Goal: Information Seeking & Learning: Learn about a topic

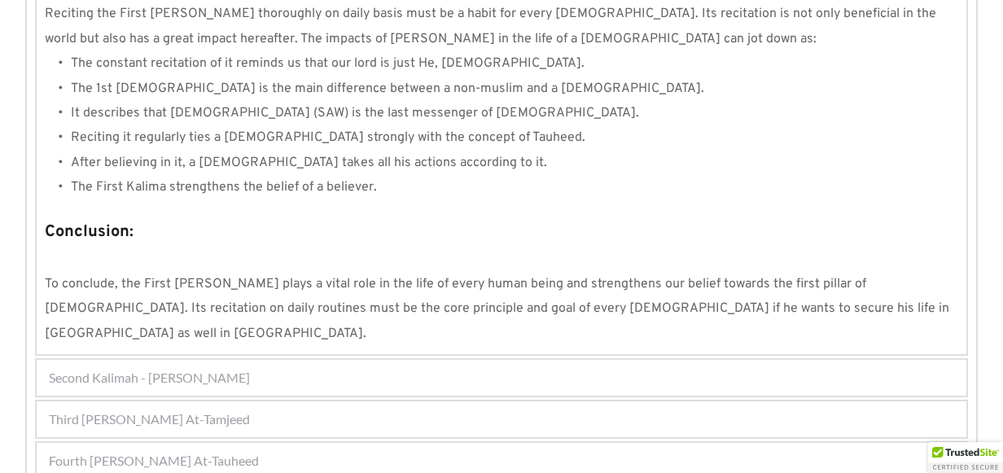
scroll to position [1620, 0]
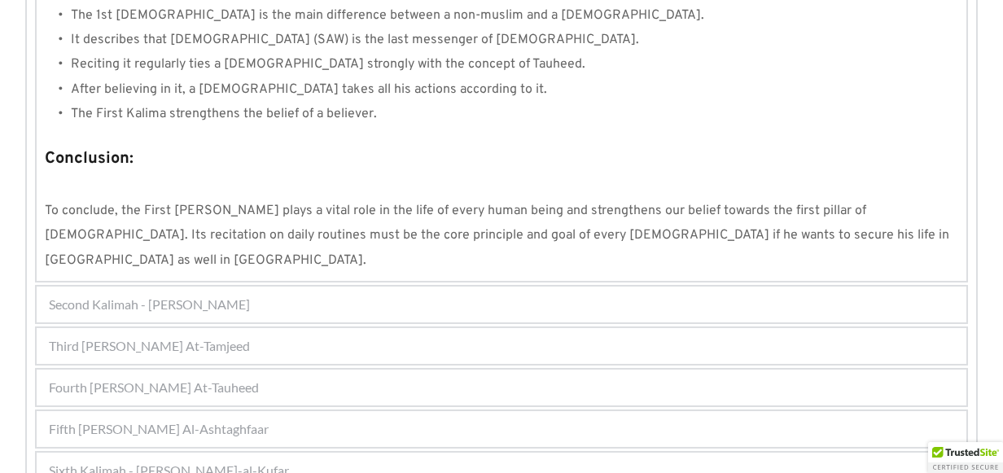
click at [348, 287] on div "Second Kalimah - Kalimah Ash-Shahdah" at bounding box center [502, 305] width 930 height 36
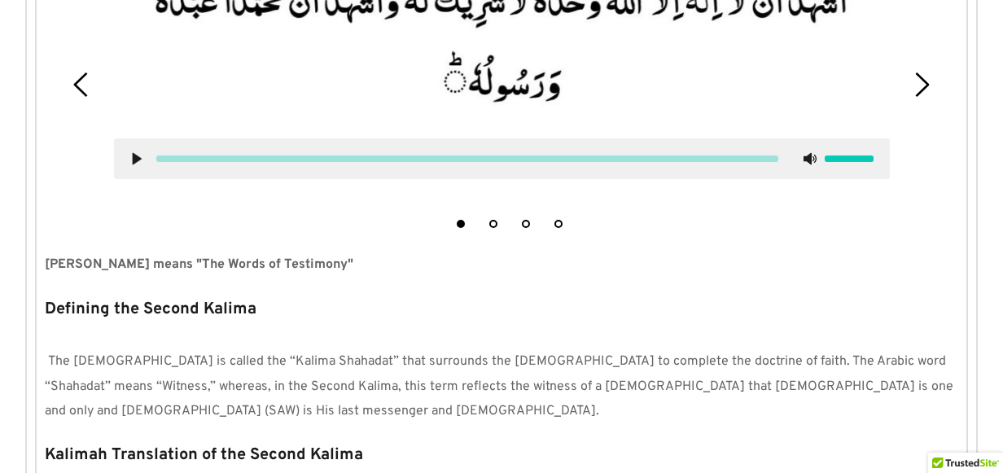
scroll to position [436, 0]
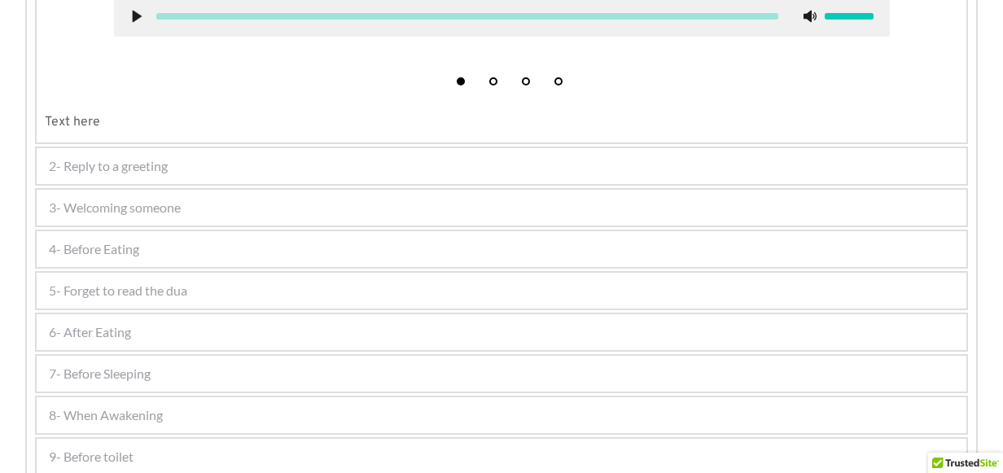
scroll to position [895, 0]
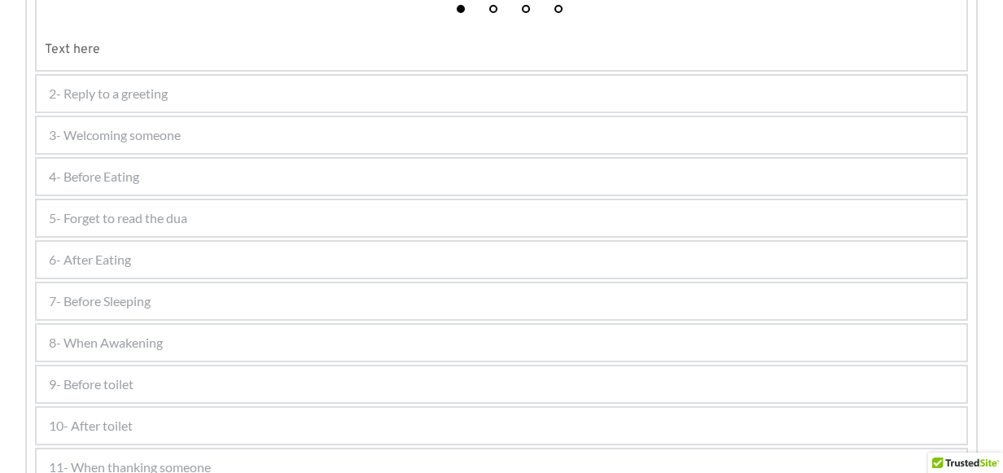
click at [160, 262] on div "6- After Eating" at bounding box center [502, 260] width 930 height 36
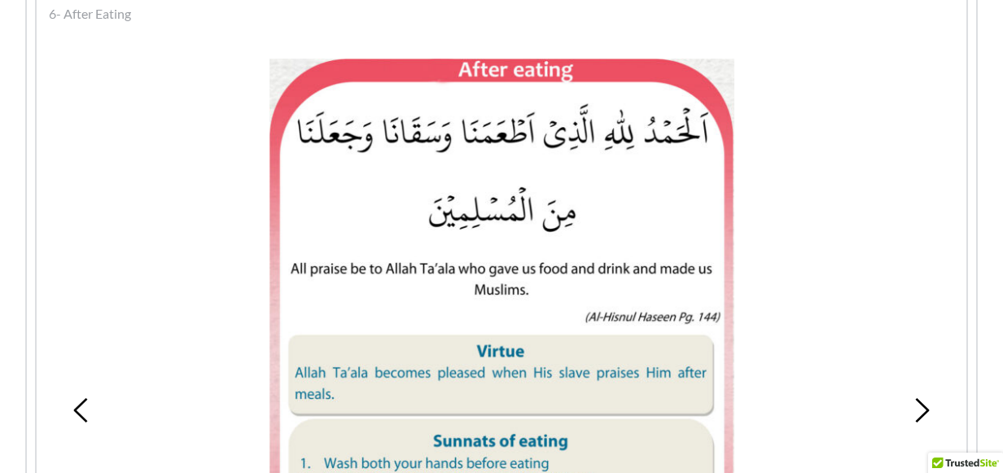
scroll to position [602, 0]
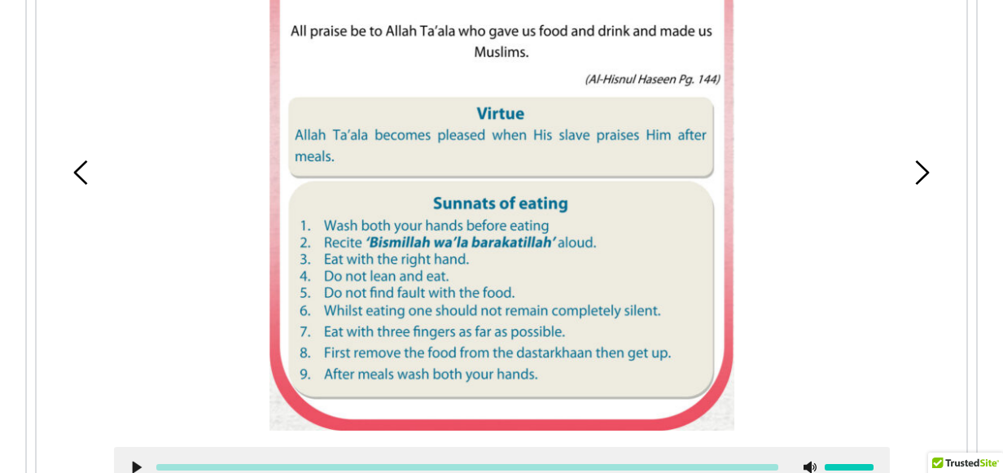
click at [394, 221] on picture at bounding box center [502, 126] width 466 height 610
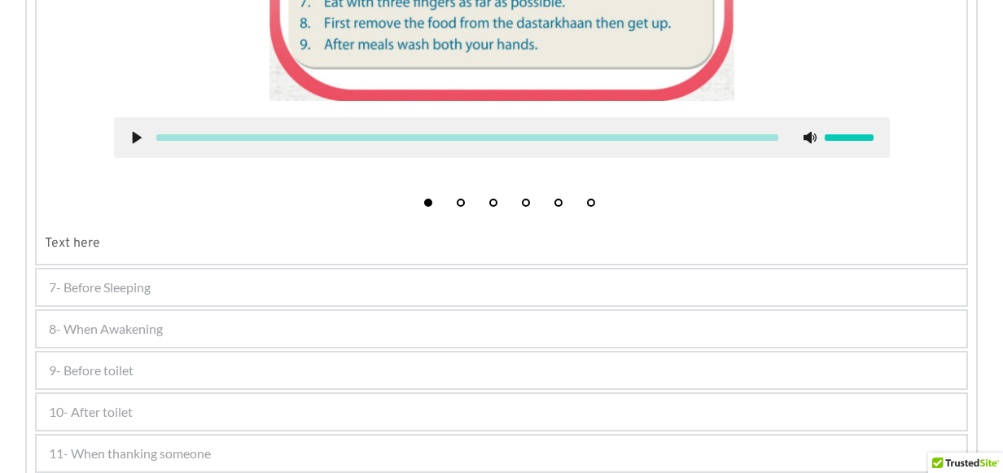
scroll to position [1253, 0]
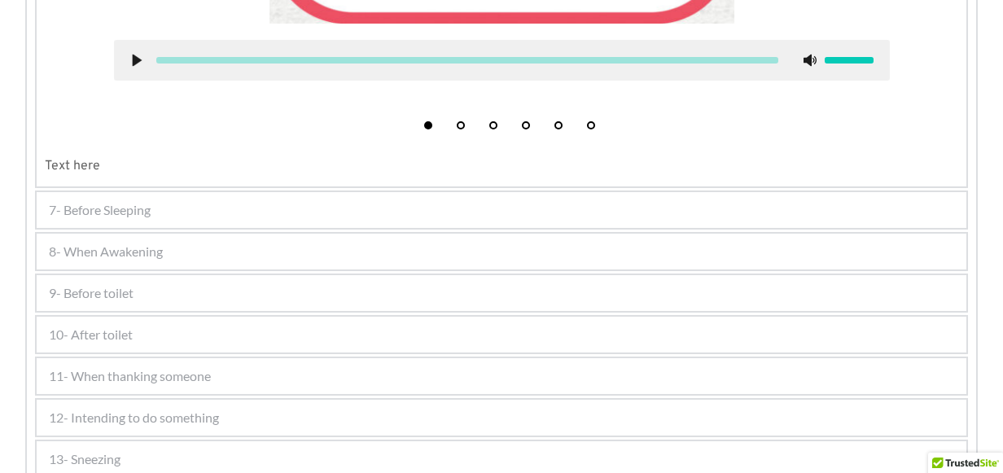
click at [151, 217] on span "7- Before Sleeping" at bounding box center [100, 210] width 102 height 20
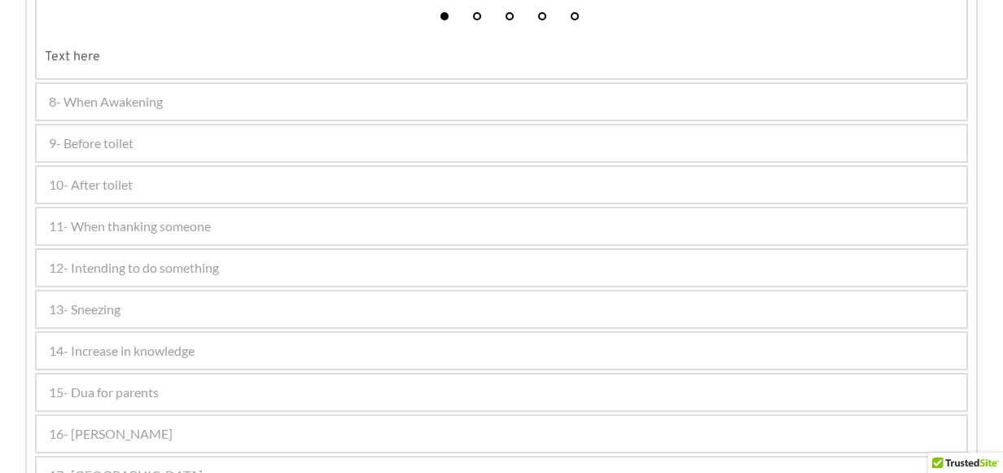
scroll to position [1131, 0]
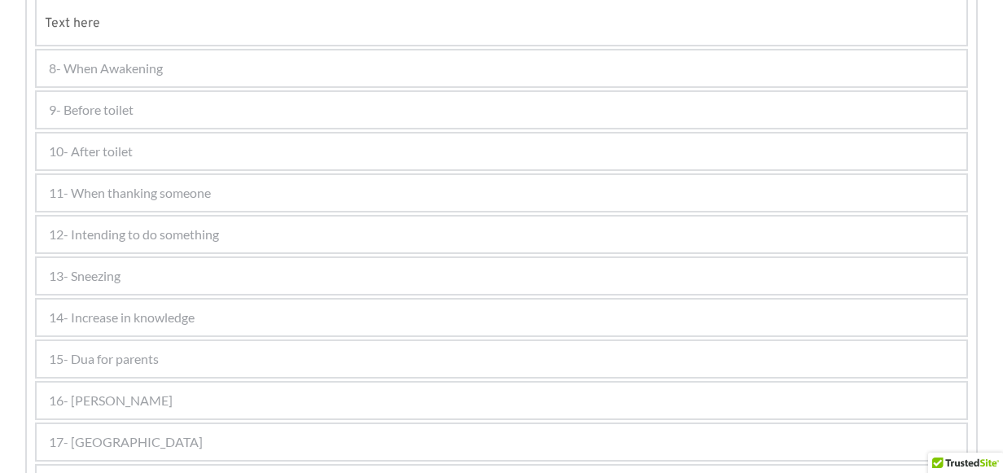
click at [155, 63] on span "8- When Awakening" at bounding box center [106, 69] width 114 height 20
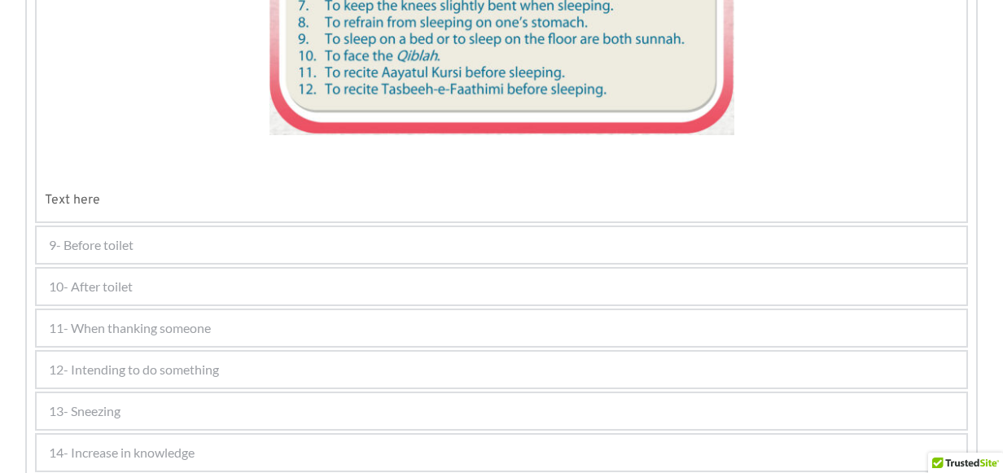
scroll to position [1336, 0]
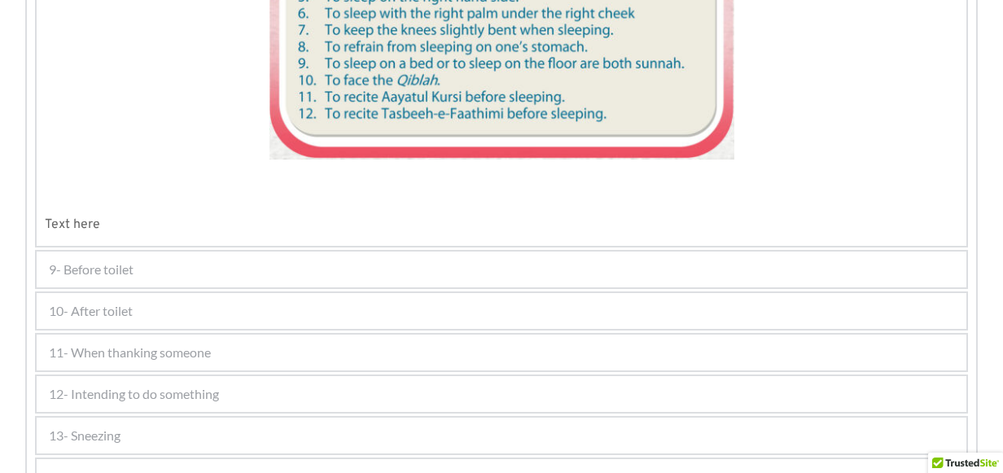
click at [115, 269] on span "9- Before toilet" at bounding box center [91, 270] width 85 height 20
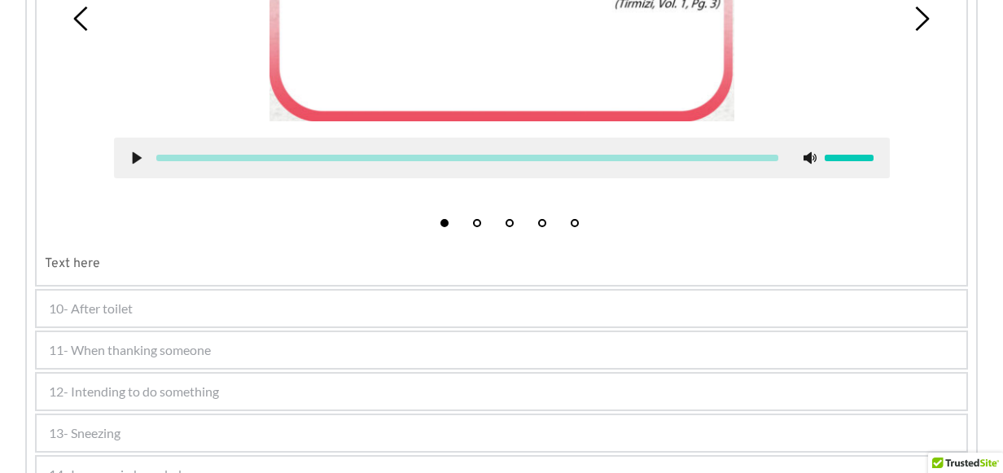
scroll to position [889, 0]
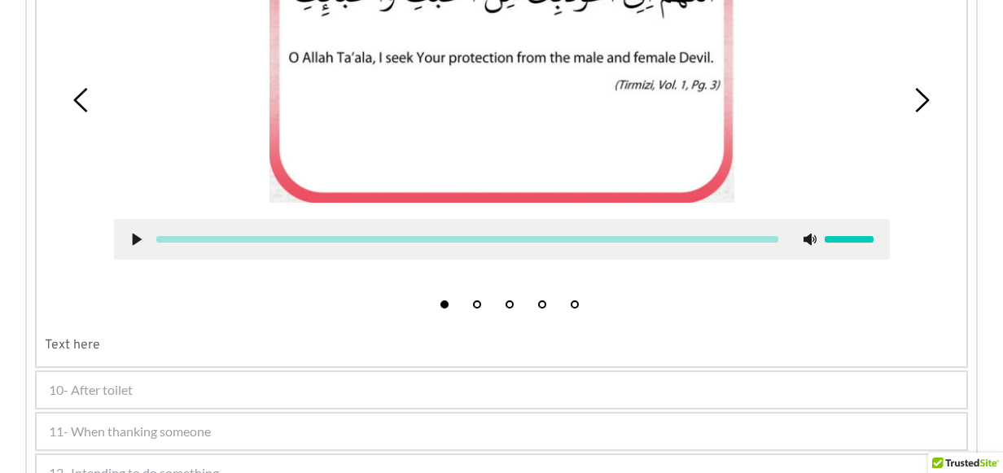
click at [172, 386] on div "10- After toilet" at bounding box center [502, 390] width 930 height 36
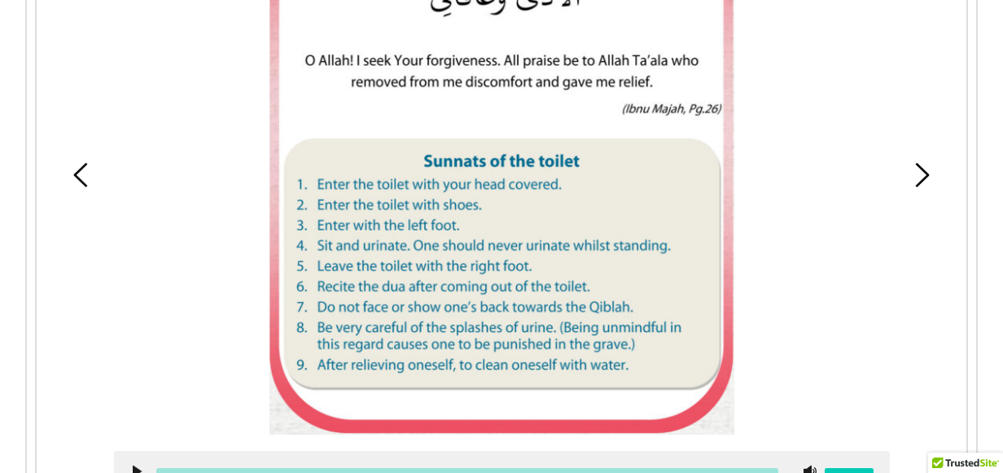
scroll to position [1093, 0]
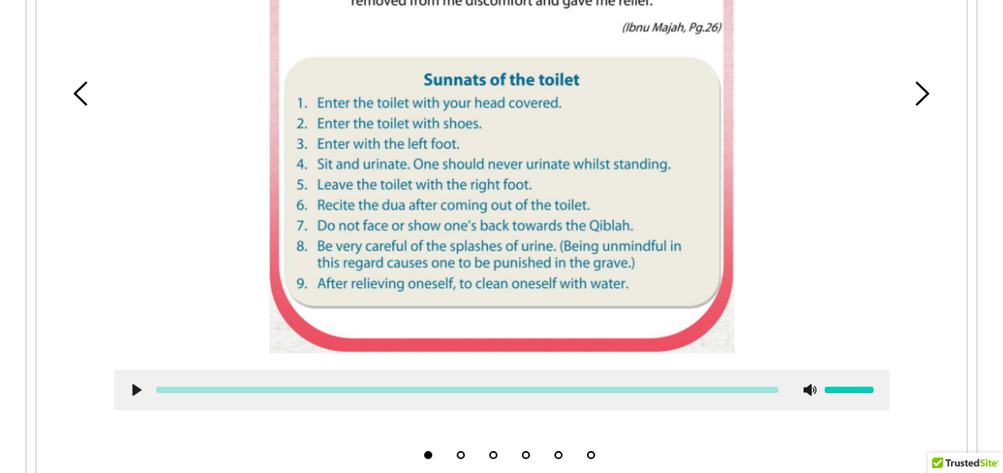
click at [134, 384] on use at bounding box center [137, 390] width 9 height 12
click at [134, 383] on icon at bounding box center [136, 389] width 13 height 13
click at [133, 392] on use at bounding box center [137, 390] width 9 height 12
click at [138, 394] on icon at bounding box center [136, 389] width 13 height 13
click at [135, 386] on use at bounding box center [137, 390] width 9 height 12
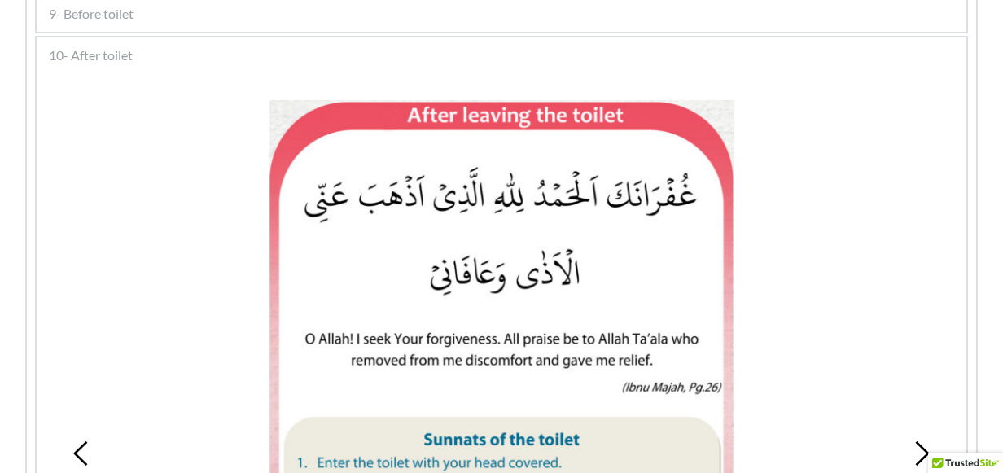
scroll to position [768, 0]
